Goal: Task Accomplishment & Management: Use online tool/utility

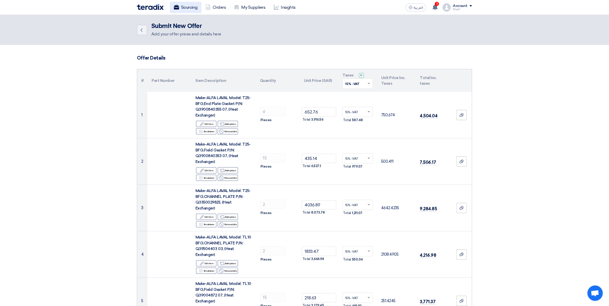
click at [188, 4] on link "Sourcing" at bounding box center [186, 7] width 32 height 11
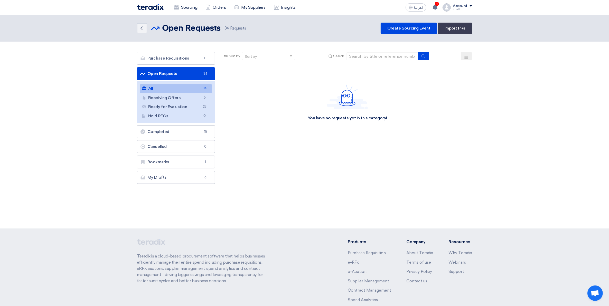
click at [161, 90] on link "All All 34" at bounding box center [176, 88] width 72 height 9
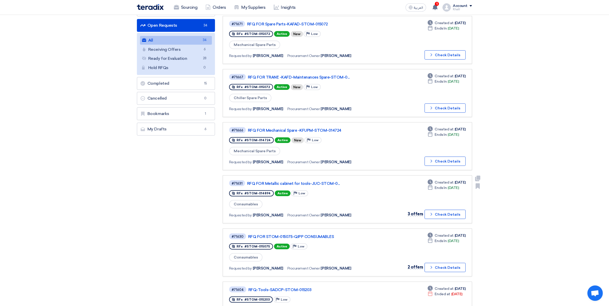
scroll to position [64, 0]
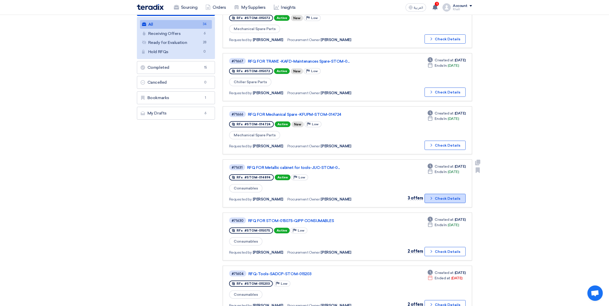
click at [435, 197] on button "Check details Check Details" at bounding box center [445, 198] width 41 height 9
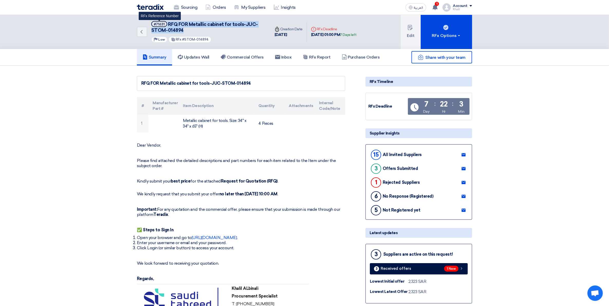
drag, startPoint x: 183, startPoint y: 29, endPoint x: 165, endPoint y: 25, distance: 18.1
click at [165, 25] on h5 "#71631 RFQ FOR Metallic cabinet for tools-JUC-STOM-014894 RFx Reference Number" at bounding box center [207, 27] width 113 height 13
copy h5 "RFQ FOR Metallic cabinet for tools-JUC-STOM-014894"
